Goal: Task Accomplishment & Management: Manage account settings

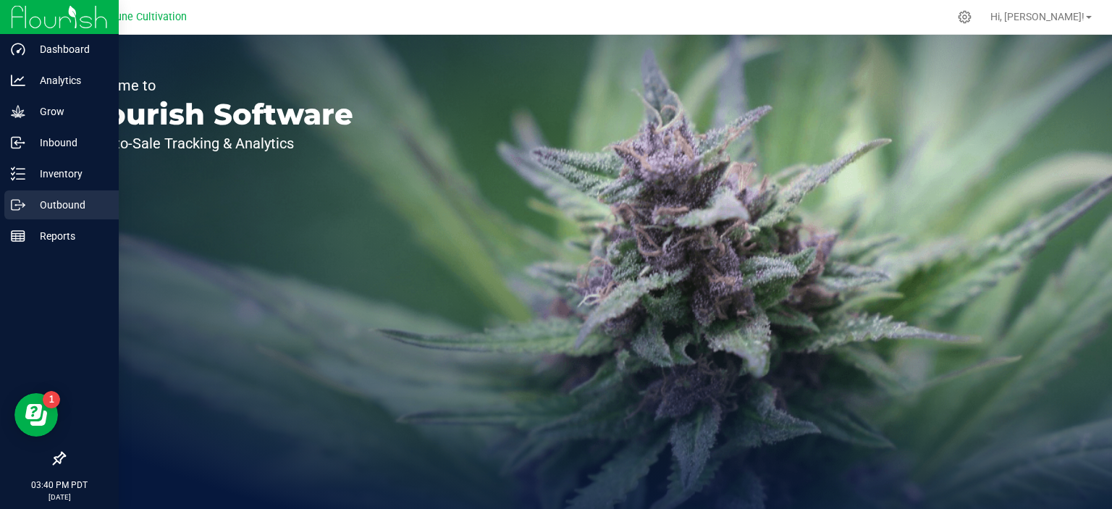
click at [41, 204] on p "Outbound" at bounding box center [68, 204] width 87 height 17
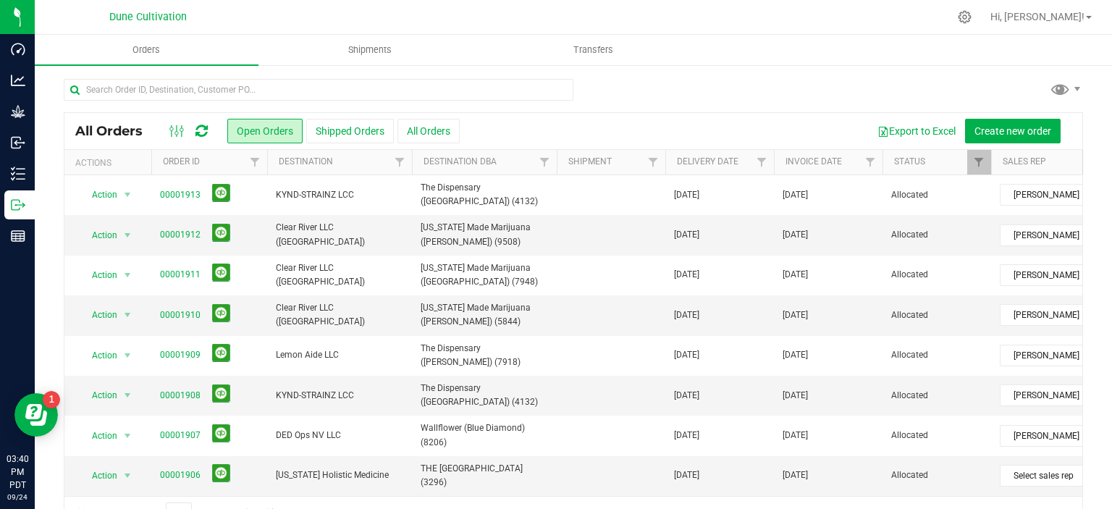
click at [1079, 25] on div "Hi, [PERSON_NAME]!" at bounding box center [1040, 16] width 113 height 25
click at [1084, 16] on link "Hi, [PERSON_NAME]!" at bounding box center [1040, 16] width 113 height 15
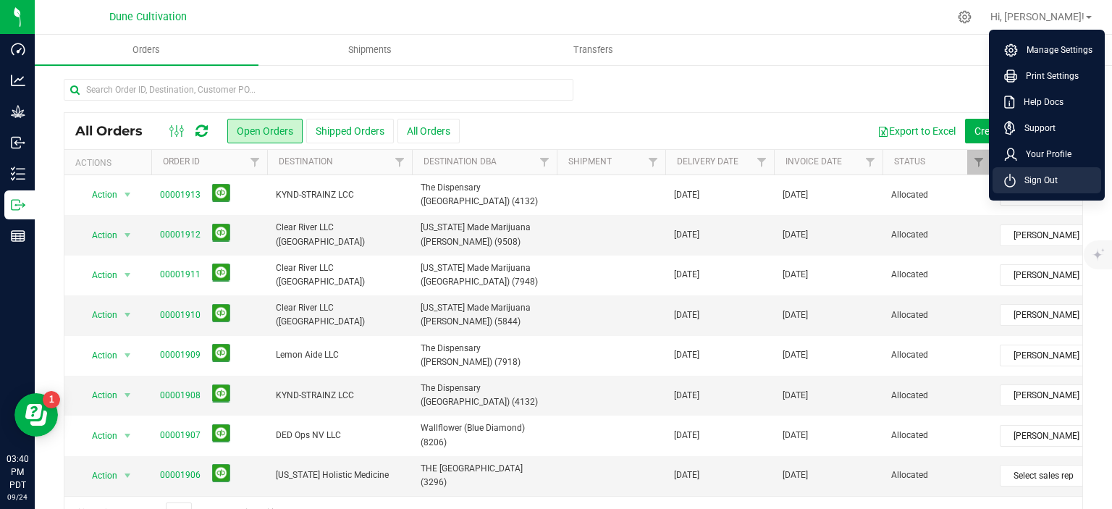
click at [1014, 187] on li "Sign Out" at bounding box center [1046, 180] width 109 height 26
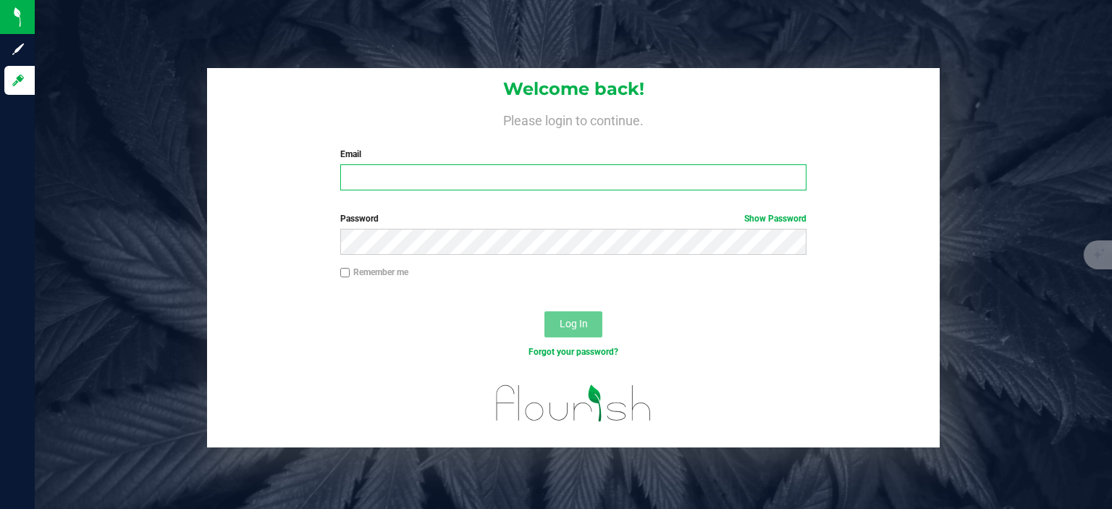
click at [436, 188] on input "Email" at bounding box center [573, 177] width 467 height 26
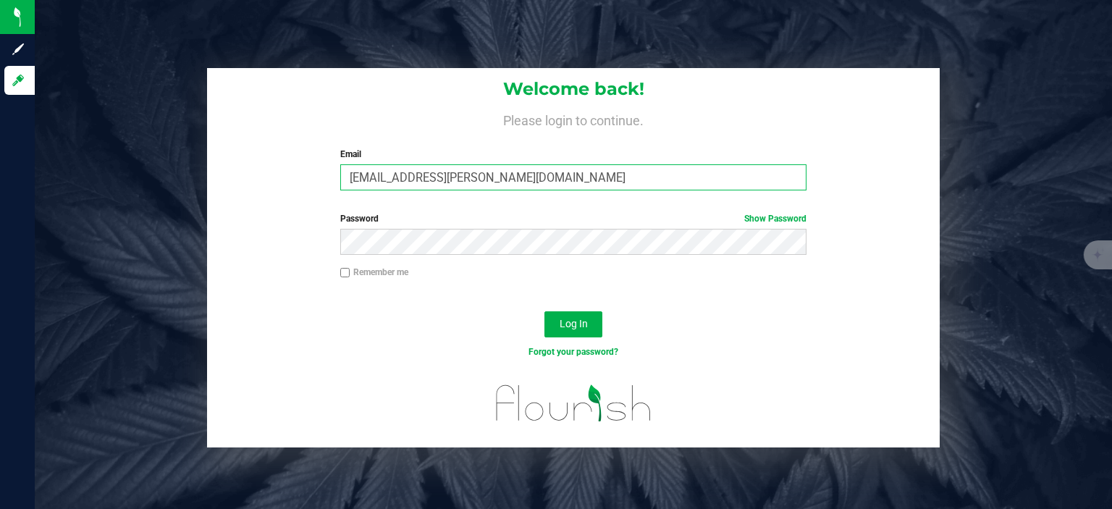
type input "[EMAIL_ADDRESS][PERSON_NAME][DOMAIN_NAME]"
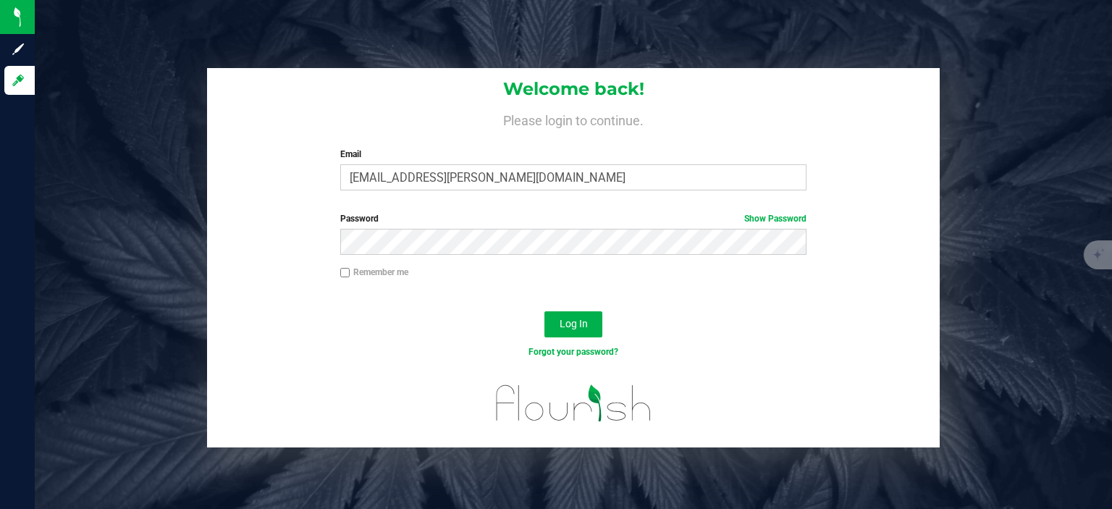
click at [578, 338] on div "Log In" at bounding box center [573, 329] width 732 height 48
click at [575, 331] on button "Log In" at bounding box center [573, 324] width 58 height 26
